Goal: Task Accomplishment & Management: Use online tool/utility

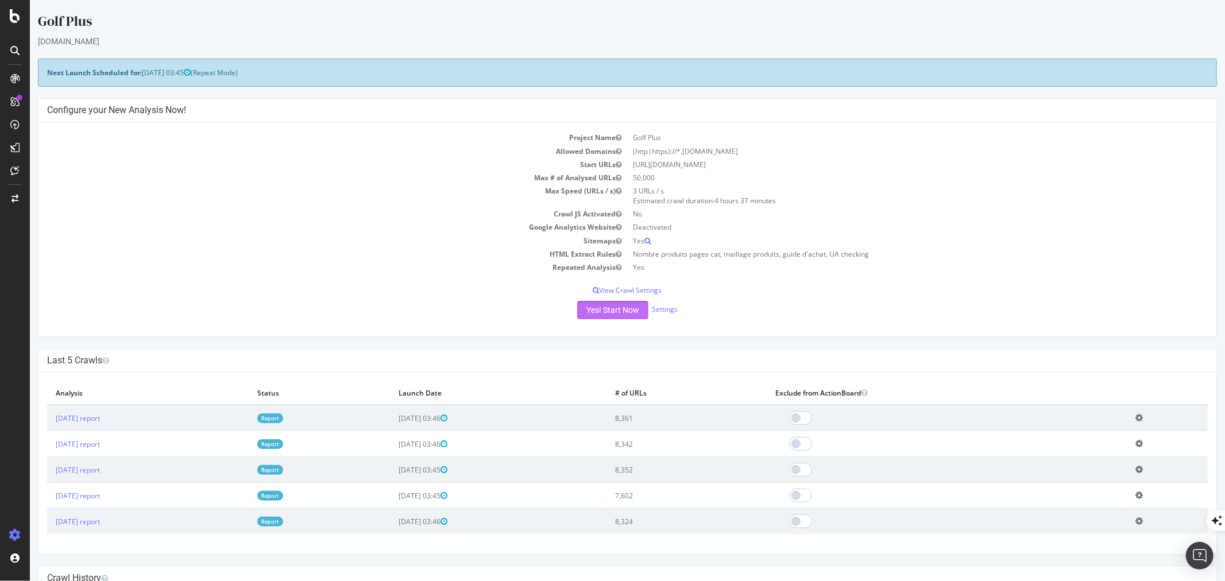
click at [622, 308] on button "Yes! Start Now" at bounding box center [611, 310] width 71 height 18
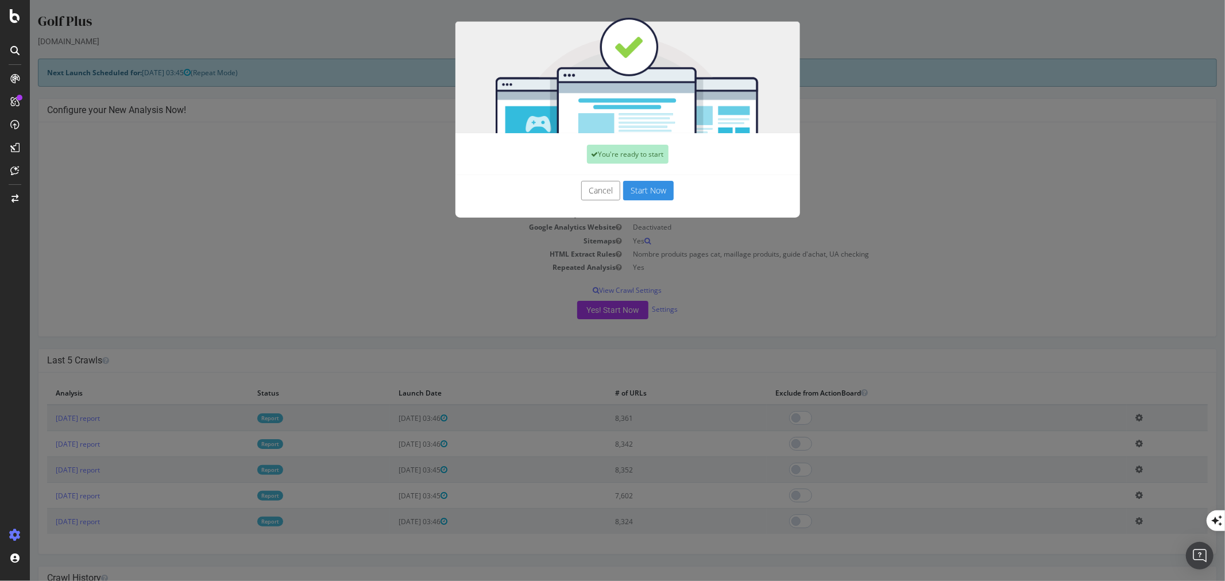
click at [649, 192] on button "Start Now" at bounding box center [647, 191] width 51 height 20
